Goal: Task Accomplishment & Management: Manage account settings

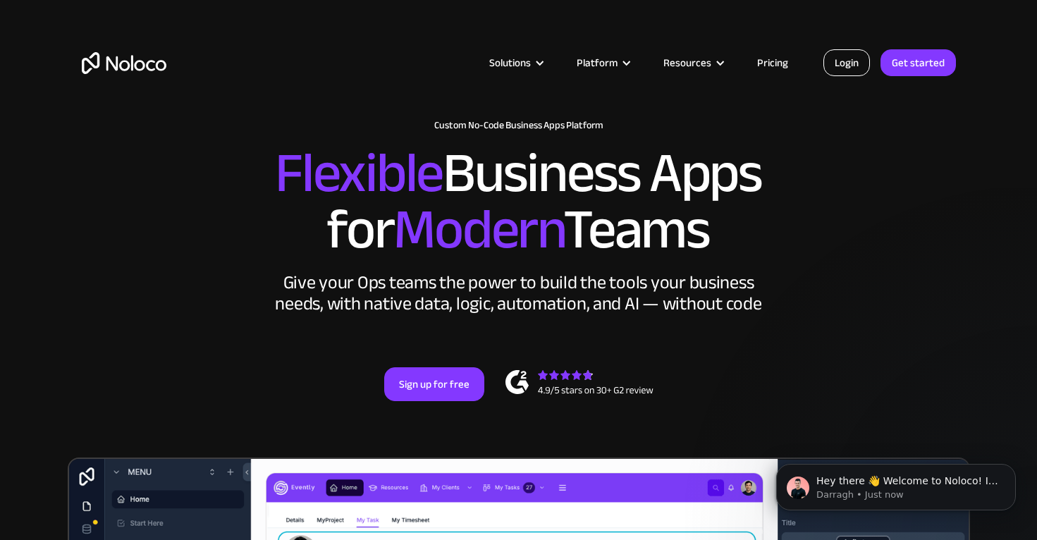
click at [846, 58] on link "Login" at bounding box center [846, 62] width 47 height 27
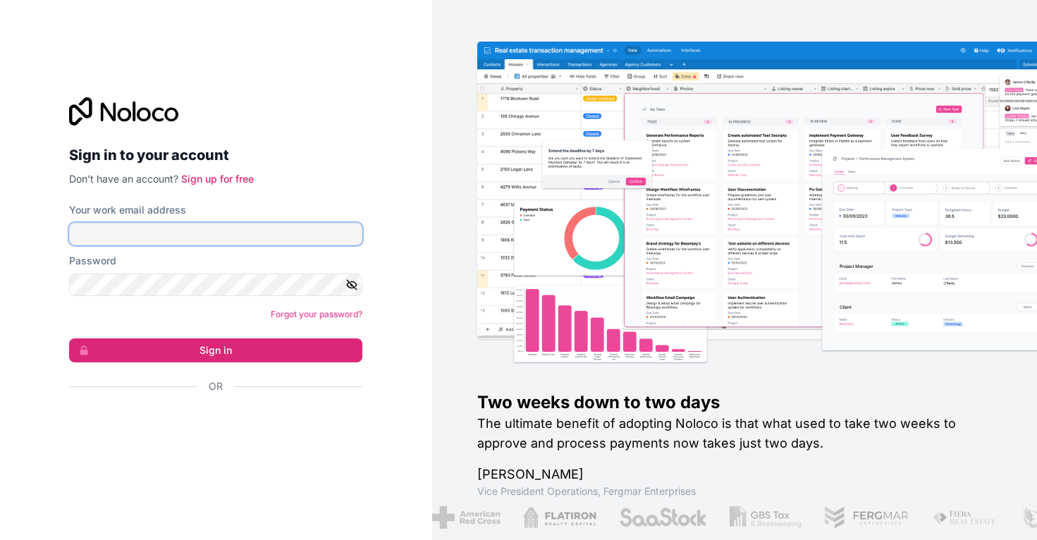
click at [225, 230] on input "Your work email address" at bounding box center [215, 234] width 293 height 23
type input "auralee@notsummer.com"
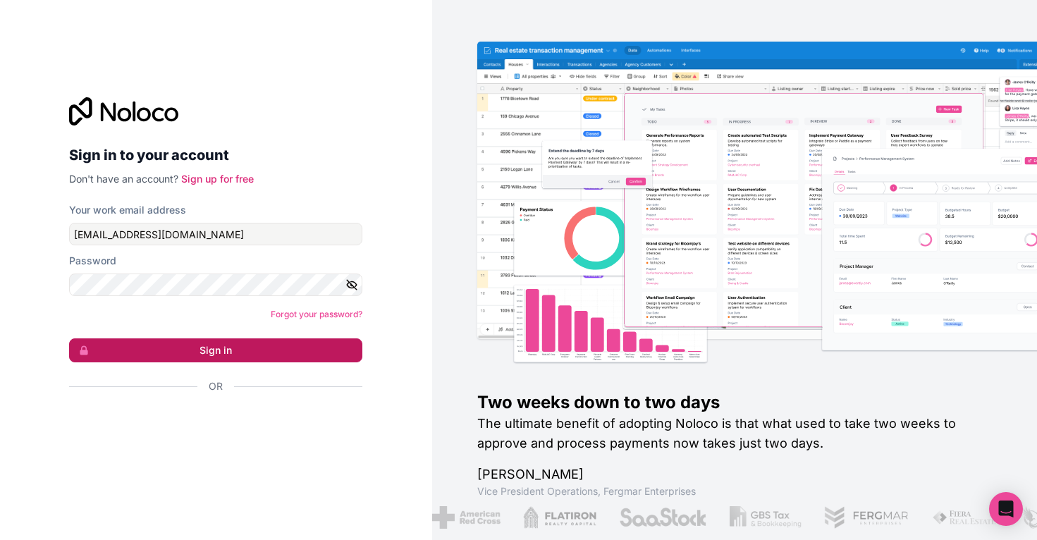
click at [158, 360] on button "Sign in" at bounding box center [215, 350] width 293 height 24
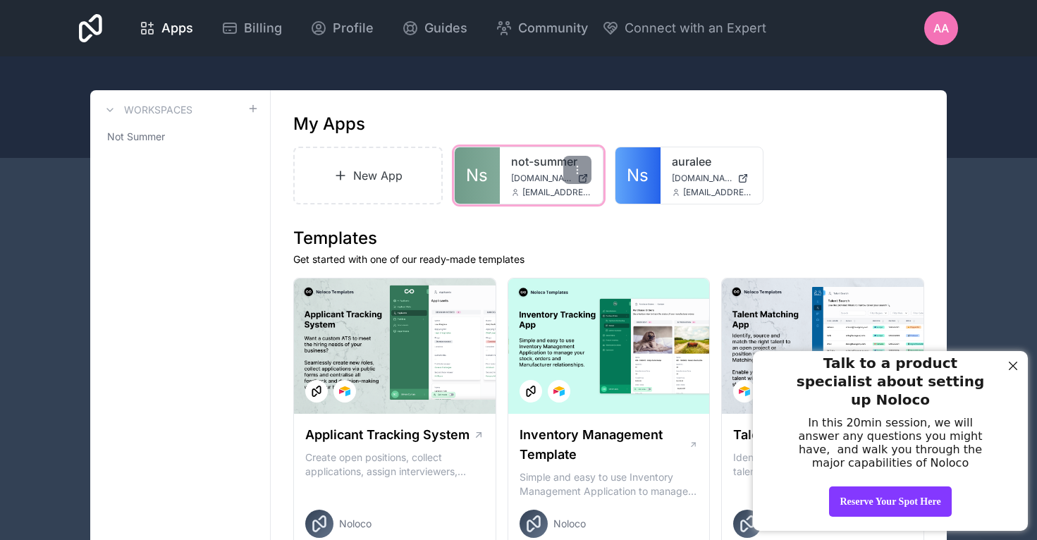
click at [542, 161] on link "not-summer" at bounding box center [551, 161] width 80 height 17
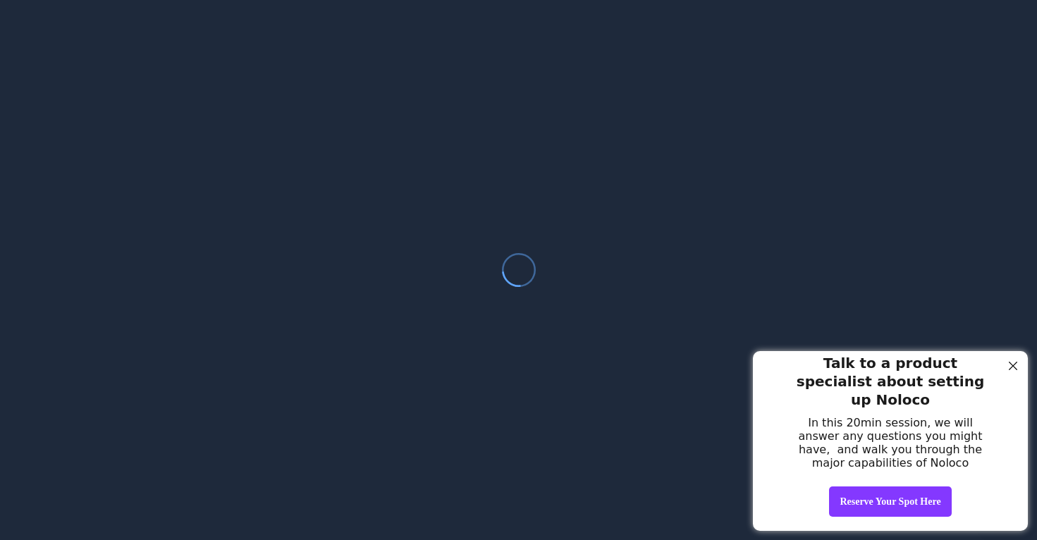
click at [1015, 367] on div at bounding box center [1013, 366] width 18 height 18
